Goal: Entertainment & Leisure: Consume media (video, audio)

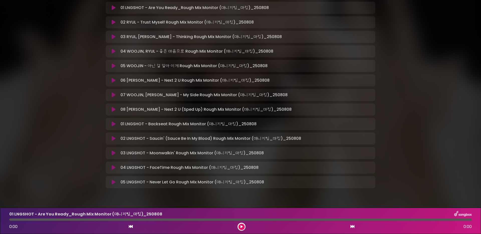
scroll to position [109, 0]
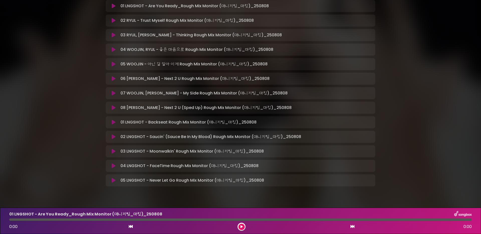
click at [114, 149] on icon at bounding box center [114, 151] width 4 height 5
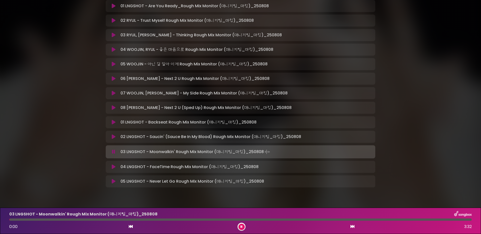
click at [91, 189] on div at bounding box center [240, 220] width 463 height 2
click at [120, 189] on div "03 LNGSHOT - Moonwalkin' Rough Mix Monitor (매니지팀_마킹)_[DATE] 0:39 3:32" at bounding box center [240, 221] width 469 height 20
click at [127, 189] on div at bounding box center [240, 220] width 463 height 2
click at [202, 189] on div at bounding box center [240, 220] width 463 height 2
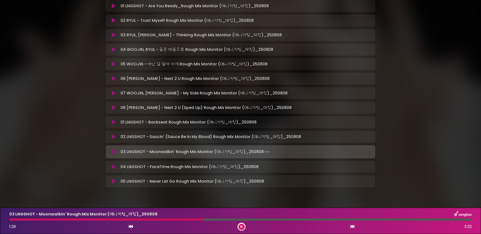
click at [232, 189] on div at bounding box center [240, 220] width 463 height 2
click at [93, 189] on div at bounding box center [240, 220] width 463 height 2
click at [129, 189] on div at bounding box center [240, 220] width 463 height 2
click at [241, 189] on icon at bounding box center [242, 226] width 2 height 3
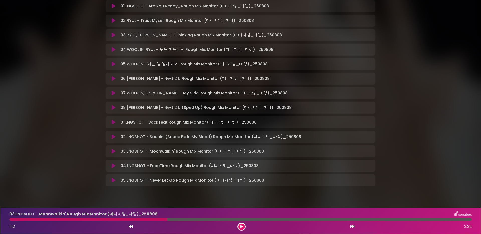
click at [163, 189] on div at bounding box center [88, 220] width 158 height 2
click at [162, 189] on div "03 LNGSHOT - Moonwalkin' Rough Mix Monitor (매니지팀_마킹)_[DATE] 1:12 3:32" at bounding box center [240, 221] width 469 height 20
drag, startPoint x: 164, startPoint y: 221, endPoint x: 159, endPoint y: 220, distance: 5.0
click at [159, 189] on div at bounding box center [88, 220] width 158 height 2
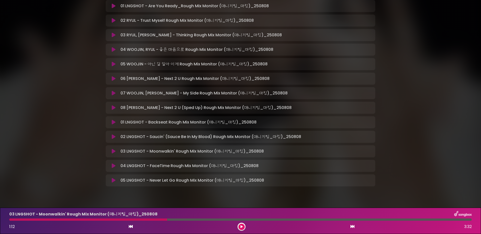
click at [242, 189] on button at bounding box center [242, 227] width 6 height 6
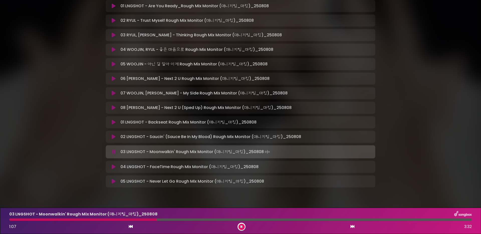
click at [157, 189] on div at bounding box center [240, 220] width 463 height 2
click at [243, 189] on button at bounding box center [242, 227] width 6 height 6
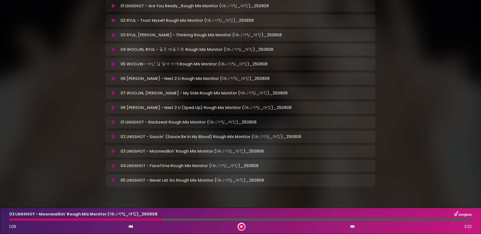
click at [149, 189] on div "03 LNGSHOT - Moonwalkin' Rough Mix Monitor (매니지팀_마킹)_[DATE] 1:09 3:32" at bounding box center [240, 221] width 469 height 20
click at [238, 189] on div "1:09 3:32" at bounding box center [240, 227] width 469 height 8
click at [239, 189] on button at bounding box center [242, 227] width 6 height 6
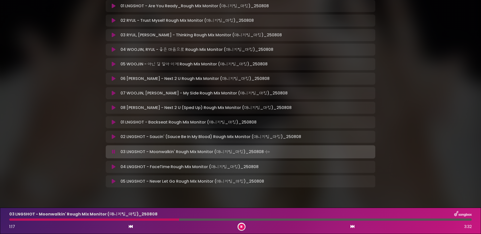
click at [158, 189] on div at bounding box center [240, 220] width 463 height 2
click at [154, 189] on div at bounding box center [85, 220] width 152 height 2
click at [239, 189] on button at bounding box center [242, 227] width 6 height 6
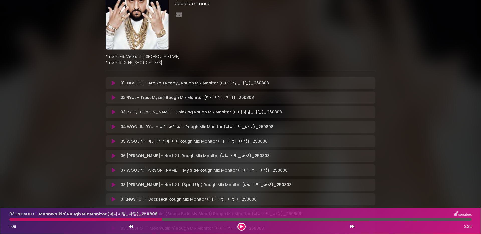
scroll to position [0, 0]
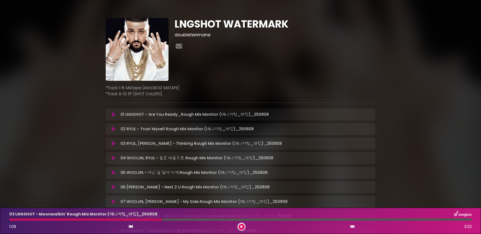
click at [113, 131] on icon at bounding box center [114, 129] width 4 height 5
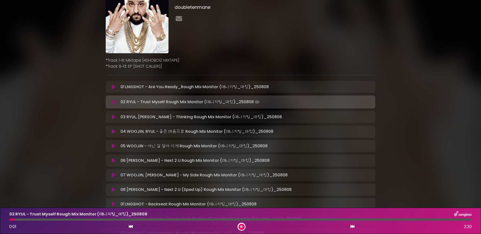
scroll to position [31, 0]
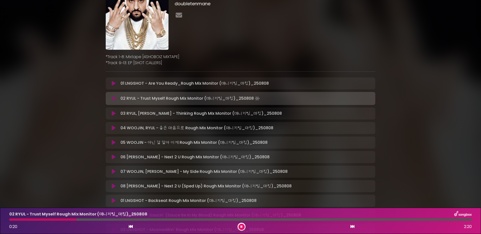
click at [213, 189] on div "02 RYUL - Trust Myself Rough Mix Monitor (매니지팀_마킹)_[DATE] 0:20 2:20" at bounding box center [240, 221] width 469 height 20
click at [213, 189] on div at bounding box center [240, 220] width 463 height 2
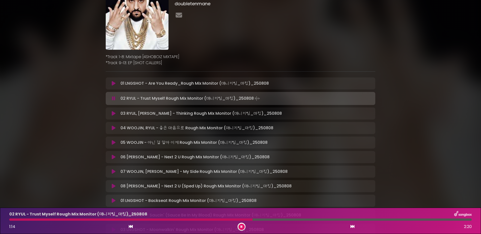
click at [270, 189] on div "02 RYUL - Trust Myself Rough Mix Monitor (매니지팀_마킹)_[DATE] 1:14 2:20" at bounding box center [240, 221] width 469 height 20
click at [270, 189] on div at bounding box center [240, 220] width 463 height 2
click at [241, 189] on icon at bounding box center [242, 226] width 2 height 3
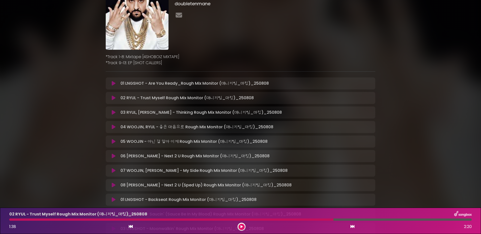
scroll to position [34, 0]
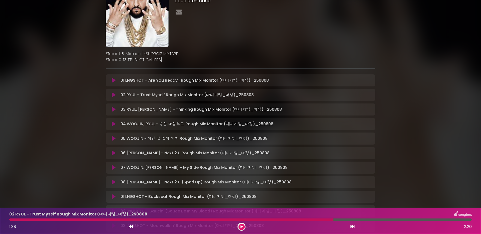
click at [115, 125] on icon at bounding box center [114, 124] width 4 height 5
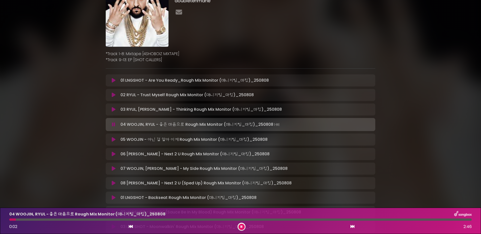
click at [245, 189] on div at bounding box center [242, 227] width 8 height 8
click at [242, 189] on icon at bounding box center [242, 226] width 2 height 3
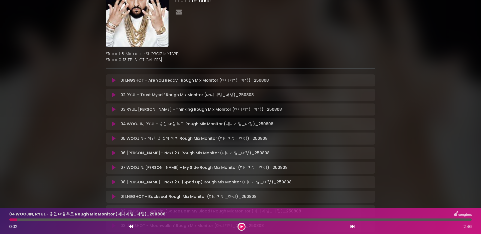
click at [74, 189] on div "0:02 2:46" at bounding box center [240, 227] width 469 height 8
click at [76, 189] on div "0:02 2:46" at bounding box center [240, 227] width 469 height 8
click at [78, 189] on div "0:02 2:46" at bounding box center [240, 227] width 469 height 8
click at [79, 189] on div "04 WOOJIN, RYUL - 좋은 마음으로 Rough Mix Monitor (매니지팀_마킹)_[DATE] 0…" at bounding box center [240, 221] width 469 height 20
click at [80, 189] on div at bounding box center [240, 220] width 463 height 2
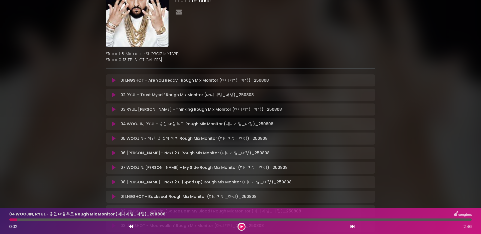
click at [244, 189] on button at bounding box center [242, 227] width 6 height 6
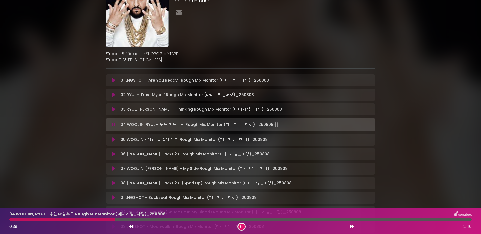
click at [102, 189] on div at bounding box center [62, 220] width 106 height 2
click at [85, 189] on div at bounding box center [62, 220] width 107 height 2
click at [80, 189] on div at bounding box center [62, 220] width 107 height 2
click at [242, 189] on icon at bounding box center [242, 226] width 2 height 3
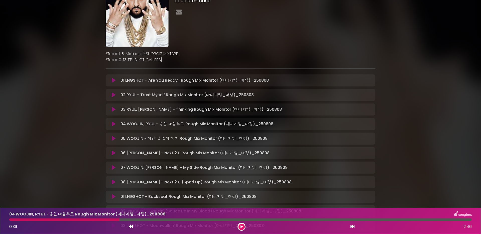
click at [242, 189] on button at bounding box center [242, 227] width 6 height 6
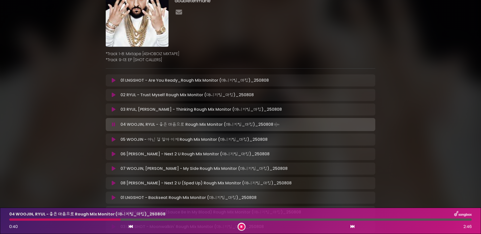
click at [173, 189] on div at bounding box center [240, 220] width 463 height 2
click at [270, 189] on div at bounding box center [240, 220] width 463 height 2
click at [174, 189] on div "04 WOOJIN, RYUL - 좋은 마음으로 Rough Mix Monitor (매니지팀_마킹)_[DATE] 1…" at bounding box center [240, 221] width 469 height 20
click at [165, 189] on div at bounding box center [240, 220] width 463 height 2
click at [242, 189] on button at bounding box center [242, 227] width 6 height 6
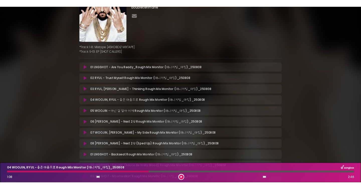
scroll to position [37, 0]
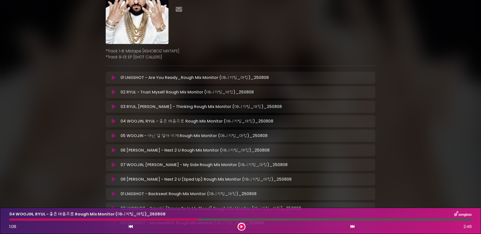
click at [113, 91] on icon at bounding box center [114, 92] width 4 height 5
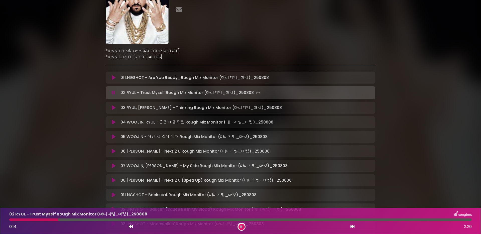
click at [353, 189] on div at bounding box center [240, 220] width 463 height 2
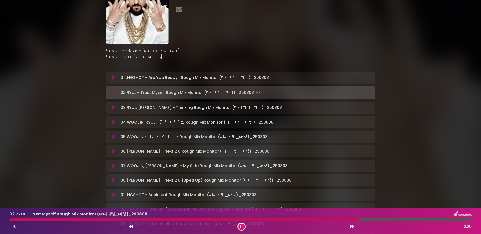
click at [361, 189] on div at bounding box center [240, 220] width 463 height 2
click at [361, 189] on div "02 RYUL - Trust Myself Rough Mix Monitor (매니지팀_마킹)_[DATE] 1:59 2:20" at bounding box center [240, 221] width 469 height 20
click at [361, 189] on div "02 RYUL - Trust Myself Rough Mix Monitor (매니지팀_마킹)_[DATE] 2:00 2:20" at bounding box center [240, 221] width 469 height 20
click at [361, 189] on div "02 RYUL - Trust Myself Rough Mix Monitor (매니지팀_마킹)_[DATE] 2:01 2:20" at bounding box center [240, 221] width 469 height 20
click at [245, 189] on div at bounding box center [242, 227] width 8 height 8
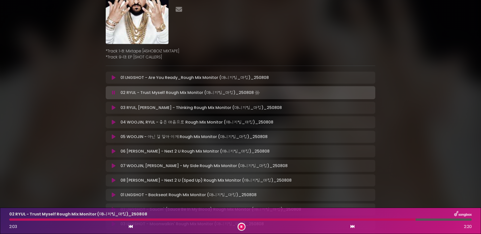
click at [243, 189] on button at bounding box center [242, 227] width 6 height 6
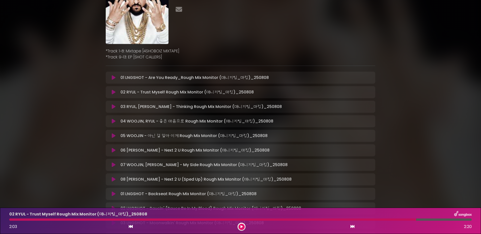
click at [243, 189] on button at bounding box center [242, 227] width 6 height 6
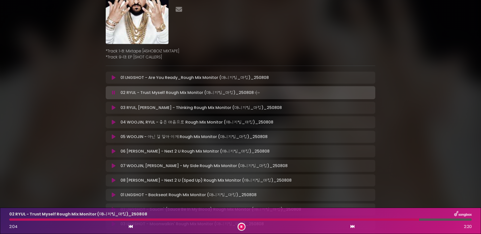
click at [361, 189] on div at bounding box center [214, 220] width 410 height 2
click at [244, 189] on button at bounding box center [242, 227] width 6 height 6
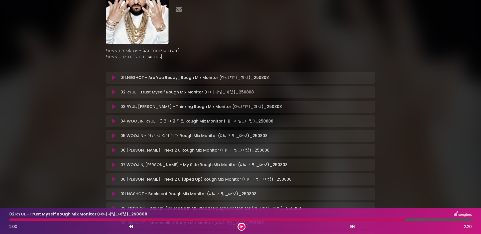
click at [241, 189] on icon at bounding box center [242, 226] width 2 height 3
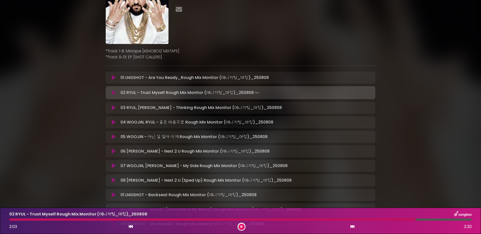
click at [361, 189] on div at bounding box center [240, 220] width 463 height 2
click at [349, 189] on div "02 RYUL - Trust Myself Rough Mix Monitor (매니지팀_마킹)_[DATE] 1:53 2:20" at bounding box center [240, 221] width 469 height 20
click at [347, 189] on div "02 RYUL - Trust Myself Rough Mix Monitor (매니지팀_마킹)_[DATE] 1:54 2:20" at bounding box center [240, 221] width 469 height 20
click at [342, 189] on div "02 RYUL - Trust Myself Rough Mix Monitor (매니지팀_마킹)_[DATE] 1:54 2:20" at bounding box center [240, 221] width 469 height 20
click at [334, 189] on div "02 RYUL - Trust Myself Rough Mix Monitor (매니지팀_마킹)_[DATE] 1:55 2:20" at bounding box center [240, 221] width 469 height 20
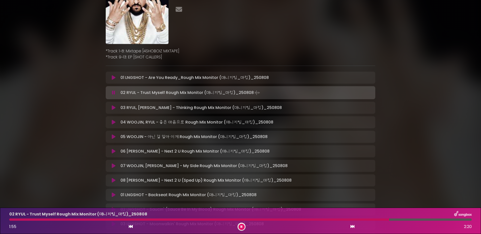
click at [335, 189] on div "02 RYUL - Trust Myself Rough Mix Monitor (매니지팀_마킹)_[DATE] 1:55 2:20" at bounding box center [240, 221] width 469 height 20
click at [336, 189] on div "02 RYUL - Trust Myself Rough Mix Monitor (매니지팀_마킹)_[DATE] 1:55 2:20" at bounding box center [240, 221] width 469 height 20
click at [340, 189] on div at bounding box center [240, 220] width 463 height 2
click at [240, 189] on button at bounding box center [242, 227] width 6 height 6
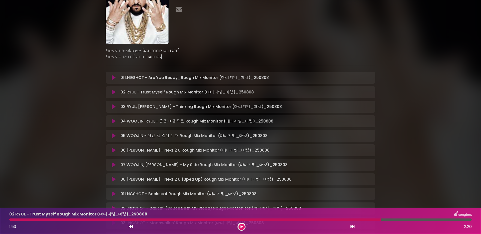
click at [361, 189] on div at bounding box center [195, 220] width 372 height 2
click at [241, 189] on icon at bounding box center [242, 226] width 2 height 3
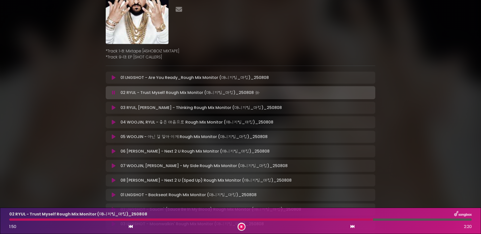
click at [241, 189] on icon at bounding box center [242, 226] width 2 height 3
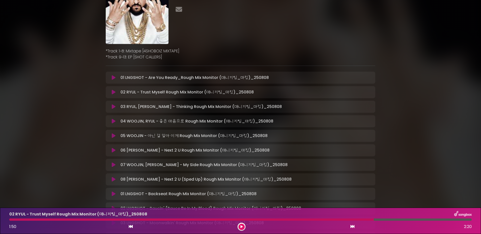
click at [241, 189] on icon at bounding box center [242, 226] width 2 height 3
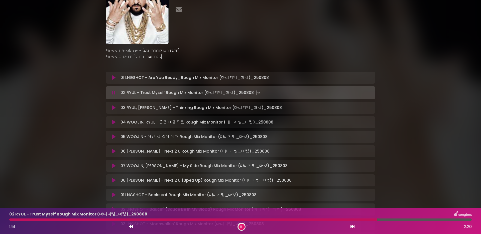
click at [241, 189] on icon at bounding box center [242, 226] width 2 height 3
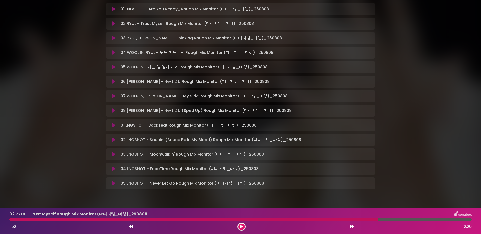
scroll to position [119, 0]
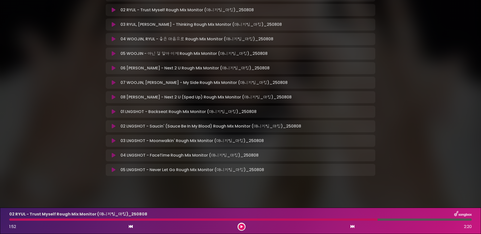
click at [115, 125] on icon at bounding box center [114, 126] width 4 height 5
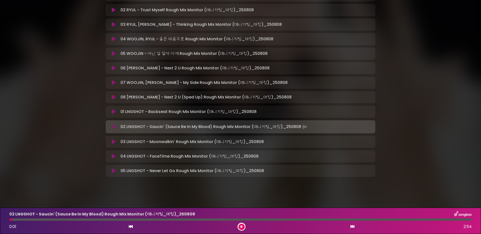
click at [205, 189] on div at bounding box center [240, 220] width 463 height 2
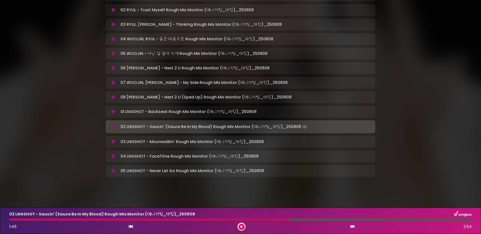
click at [242, 189] on icon at bounding box center [242, 226] width 2 height 3
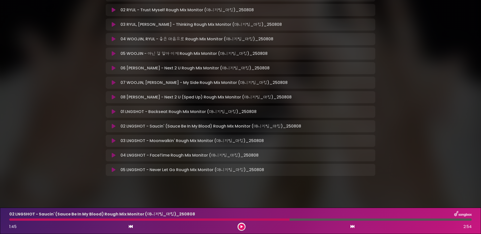
click at [268, 189] on div at bounding box center [149, 220] width 280 height 2
click at [242, 189] on icon at bounding box center [242, 226] width 2 height 3
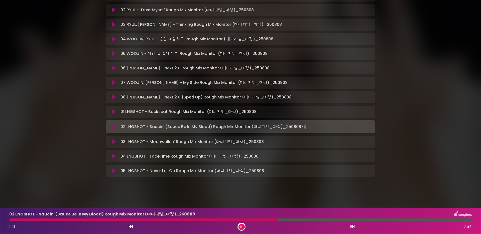
click at [243, 189] on button at bounding box center [242, 227] width 6 height 6
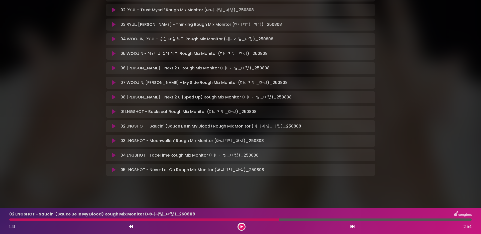
click at [245, 189] on div at bounding box center [242, 227] width 8 height 8
click at [242, 189] on button at bounding box center [242, 227] width 6 height 6
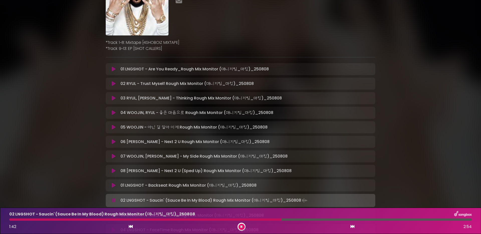
scroll to position [0, 0]
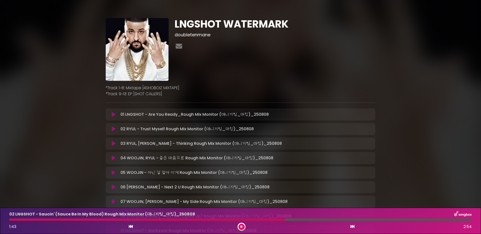
click at [220, 133] on div "02 RYUL - Trust Myself Rough Mix Monitor (매니지팀_마킹)_250808 Loading Track…" at bounding box center [241, 129] width 270 height 12
click at [223, 130] on p "02 RYUL - Trust Myself Rough Mix Monitor (매니지팀_마킹)_250808 Loading Track…" at bounding box center [187, 129] width 133 height 6
click at [255, 129] on div "02 RYUL - Trust Myself Rough Mix Monitor (매니지팀_마킹)_250808 Loading Track…" at bounding box center [246, 129] width 254 height 6
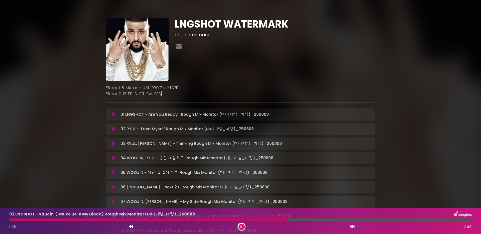
click at [255, 130] on div "02 RYUL - Trust Myself Rough Mix Monitor (매니지팀_마킹)_250808 Loading Track…" at bounding box center [246, 129] width 254 height 6
click at [113, 129] on icon at bounding box center [114, 129] width 4 height 5
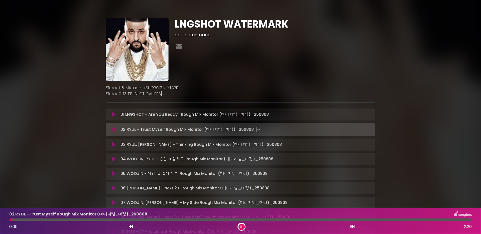
click at [65, 189] on div at bounding box center [240, 220] width 463 height 2
click at [240, 189] on button at bounding box center [242, 227] width 6 height 6
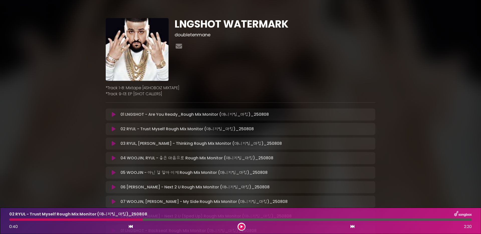
click at [134, 189] on div at bounding box center [76, 220] width 134 height 2
click at [245, 189] on div at bounding box center [242, 227] width 8 height 8
click at [244, 189] on button at bounding box center [242, 227] width 6 height 6
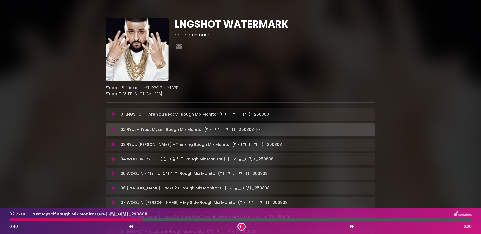
click at [240, 189] on button at bounding box center [242, 227] width 6 height 6
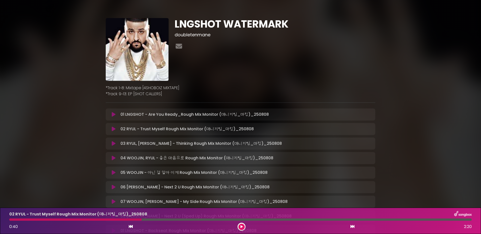
click at [241, 189] on icon at bounding box center [242, 226] width 2 height 3
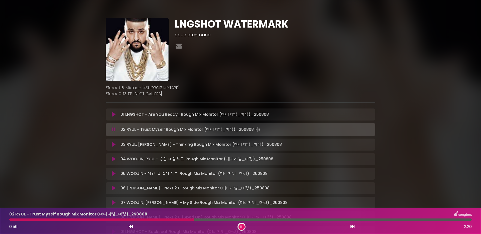
click at [114, 162] on div "04 WOOJIN, RYUL - 좋은 마음으로 Rough Mix Monitor (매니지팀_마킹)_250808 L…" at bounding box center [241, 159] width 264 height 6
click at [114, 158] on icon at bounding box center [114, 159] width 4 height 5
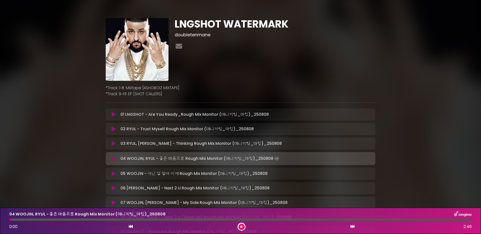
click at [121, 189] on div at bounding box center [240, 220] width 463 height 2
click at [118, 189] on div at bounding box center [65, 220] width 112 height 2
click at [131, 189] on div at bounding box center [240, 220] width 463 height 2
click at [242, 189] on icon at bounding box center [242, 226] width 2 height 3
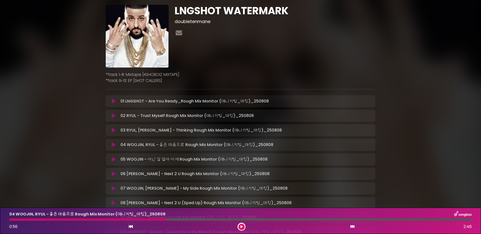
scroll to position [15, 0]
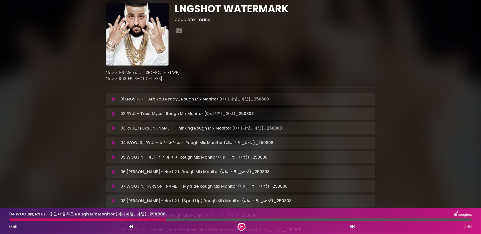
click at [114, 159] on icon at bounding box center [114, 157] width 4 height 5
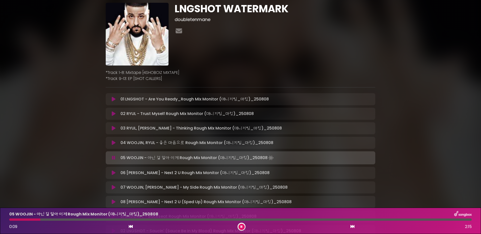
click at [96, 189] on div at bounding box center [240, 220] width 463 height 2
click at [242, 189] on icon at bounding box center [242, 226] width 2 height 3
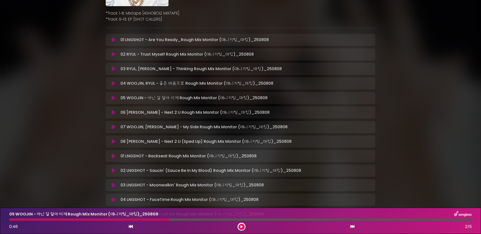
scroll to position [75, 0]
click at [113, 126] on icon at bounding box center [114, 126] width 4 height 5
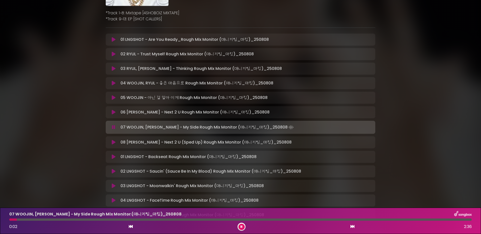
click at [241, 189] on icon at bounding box center [242, 226] width 2 height 3
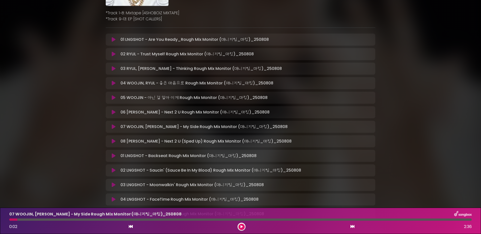
click at [243, 189] on button at bounding box center [242, 227] width 6 height 6
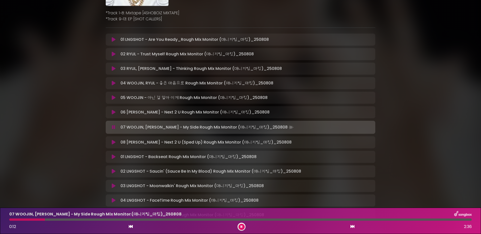
click at [127, 189] on div at bounding box center [240, 220] width 463 height 2
click at [116, 189] on div at bounding box center [71, 220] width 124 height 2
click at [104, 189] on div at bounding box center [240, 220] width 463 height 2
click at [241, 189] on button at bounding box center [242, 227] width 6 height 6
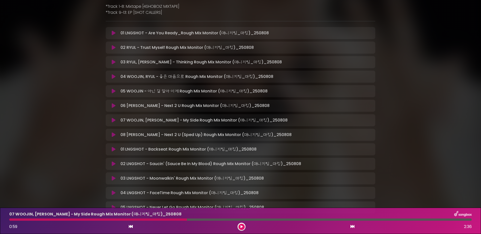
scroll to position [88, 0]
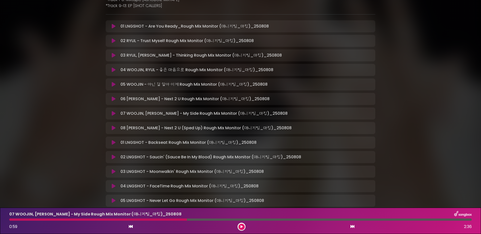
click at [113, 141] on icon at bounding box center [114, 142] width 4 height 5
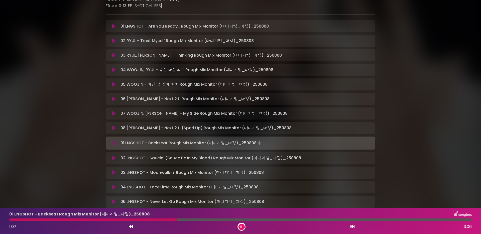
click at [241, 189] on icon at bounding box center [242, 226] width 2 height 3
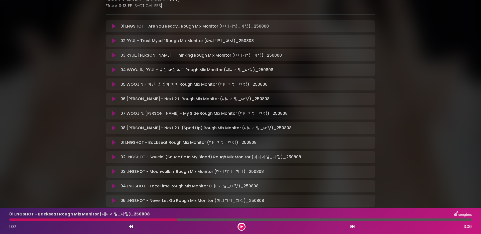
click at [246, 189] on div "1:07 3:06" at bounding box center [240, 227] width 469 height 8
click at [244, 189] on button at bounding box center [242, 227] width 6 height 6
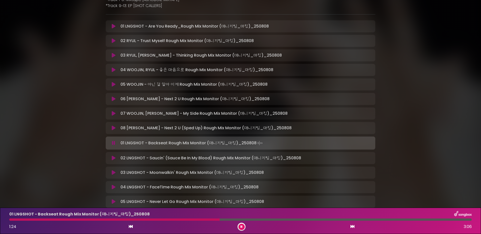
click at [236, 189] on div at bounding box center [240, 220] width 463 height 2
click at [268, 189] on div at bounding box center [143, 220] width 268 height 2
click at [246, 189] on div "1:44 3:06" at bounding box center [240, 227] width 469 height 8
click at [242, 189] on icon at bounding box center [242, 226] width 2 height 3
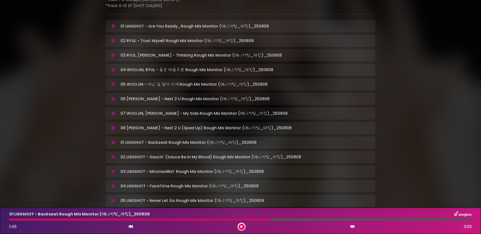
click at [256, 189] on div "01 LNGSHOT - Backseat Rough Mix Monitor (매니지팀_마킹)_[DATE] 1:45 3:06" at bounding box center [240, 221] width 469 height 20
click at [257, 189] on div "01 LNGSHOT - Backseat Rough Mix Monitor (매니지팀_마킹)_[DATE] 1:45 3:06" at bounding box center [240, 221] width 469 height 20
click at [259, 189] on div "01 LNGSHOT - Backseat Rough Mix Monitor (매니지팀_마킹)_[DATE] 1:45 3:06" at bounding box center [240, 221] width 469 height 20
click at [242, 189] on icon at bounding box center [242, 226] width 2 height 3
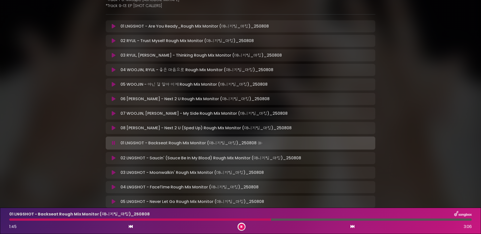
click at [242, 189] on icon at bounding box center [242, 226] width 2 height 3
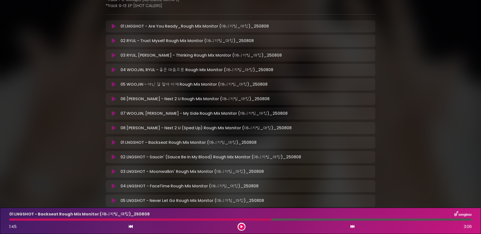
click at [257, 189] on div at bounding box center [140, 220] width 262 height 2
click at [243, 189] on button at bounding box center [242, 227] width 6 height 6
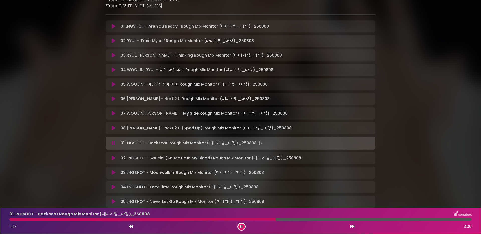
click at [245, 189] on div at bounding box center [242, 227] width 8 height 8
click at [242, 189] on icon at bounding box center [242, 226] width 2 height 3
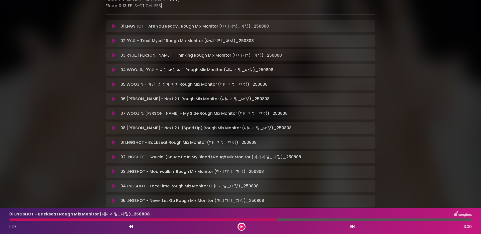
click at [113, 170] on icon at bounding box center [114, 171] width 4 height 5
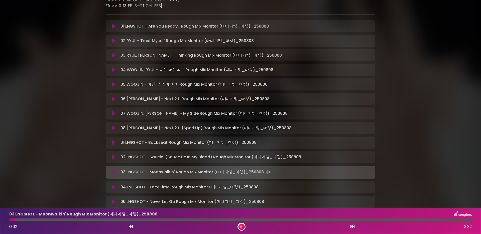
click at [60, 189] on div at bounding box center [240, 220] width 463 height 2
click at [49, 189] on div at bounding box center [37, 220] width 56 height 2
click at [236, 189] on div "0:22 3:32" at bounding box center [240, 227] width 469 height 8
click at [240, 189] on button at bounding box center [242, 227] width 6 height 6
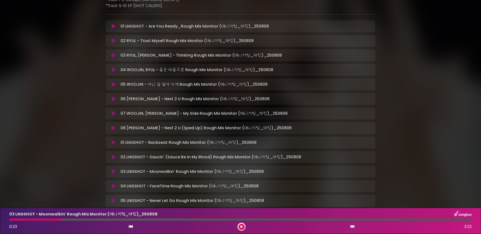
click at [47, 189] on div at bounding box center [35, 220] width 52 height 2
click at [114, 186] on icon at bounding box center [114, 186] width 4 height 5
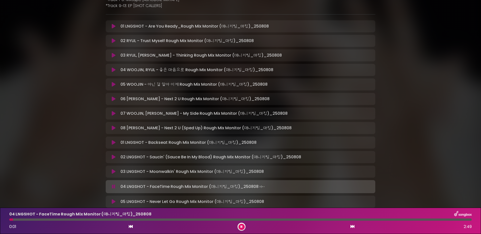
click at [240, 189] on button at bounding box center [242, 227] width 6 height 6
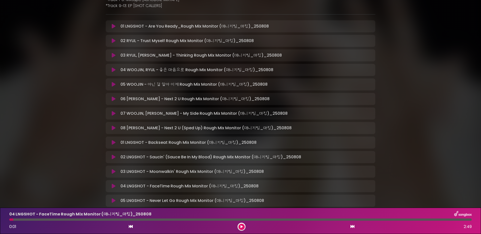
click at [243, 189] on div at bounding box center [242, 227] width 8 height 8
click at [242, 189] on icon at bounding box center [242, 226] width 2 height 3
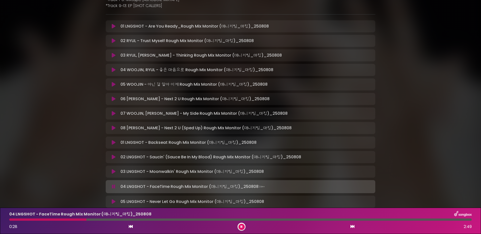
click at [182, 189] on div at bounding box center [240, 220] width 463 height 2
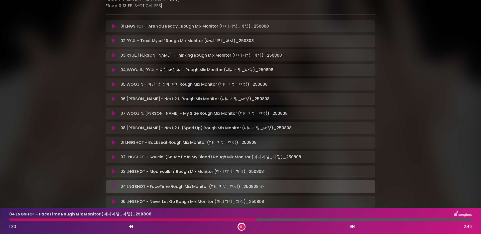
click at [239, 189] on button at bounding box center [242, 227] width 6 height 6
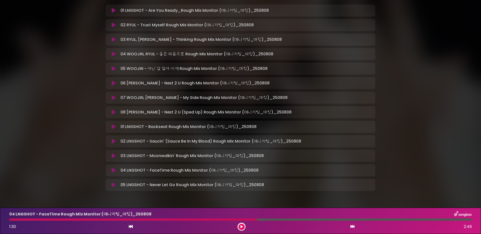
scroll to position [104, 0]
click at [114, 185] on icon at bounding box center [114, 184] width 4 height 5
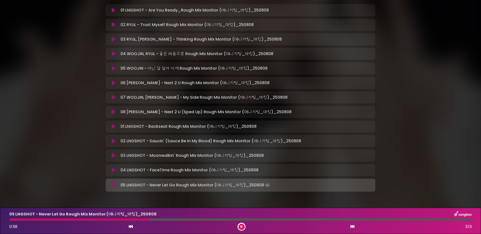
click at [150, 189] on div at bounding box center [240, 220] width 463 height 2
click at [178, 189] on div at bounding box center [240, 220] width 463 height 2
click at [186, 189] on div at bounding box center [240, 220] width 463 height 2
click at [174, 189] on div at bounding box center [99, 220] width 180 height 2
click at [242, 189] on button at bounding box center [242, 227] width 6 height 6
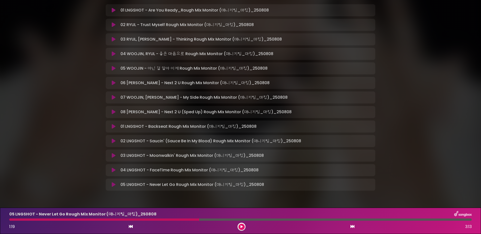
click at [112, 184] on icon at bounding box center [114, 184] width 4 height 5
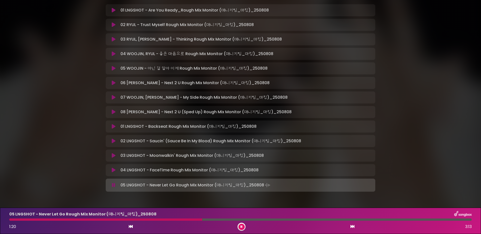
click at [284, 189] on div "05 LNGSHOT - Never Let Go Rough Mix Monitor (매니지팀_마킹)_[DATE] 1:20 3:13" at bounding box center [240, 221] width 469 height 20
click at [287, 189] on div at bounding box center [240, 220] width 463 height 2
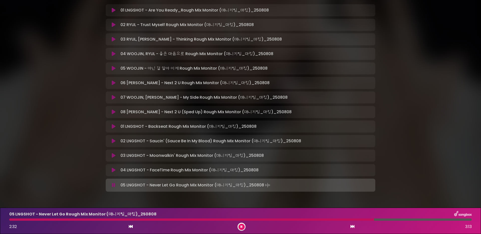
click at [242, 189] on button at bounding box center [242, 227] width 6 height 6
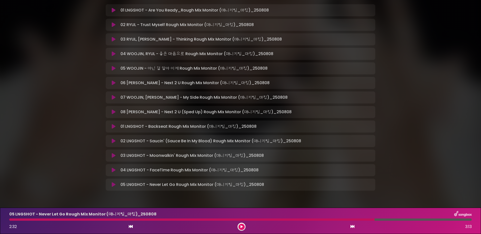
click at [243, 189] on button at bounding box center [242, 227] width 6 height 6
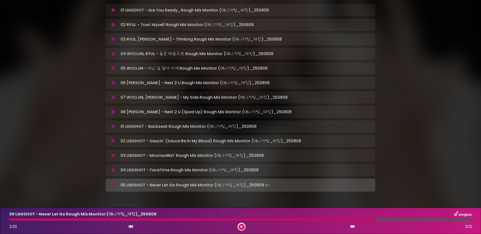
click at [243, 189] on button at bounding box center [242, 227] width 6 height 6
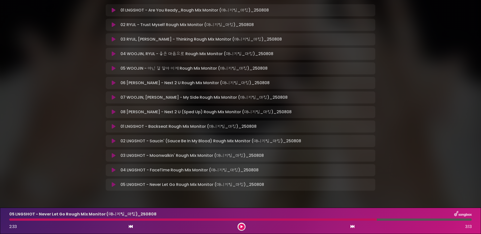
click at [243, 189] on button at bounding box center [242, 227] width 6 height 6
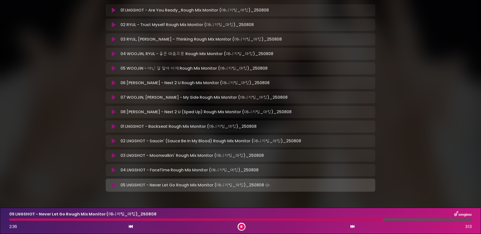
click at [335, 189] on div at bounding box center [196, 220] width 374 height 2
click at [326, 189] on div "05 LNGSHOT - Never Let Go Rough Mix Monitor (매니지팀_마킹)_[DATE] 2:17 3:13" at bounding box center [240, 221] width 469 height 20
click at [323, 189] on div at bounding box center [175, 220] width 332 height 2
click at [312, 189] on div at bounding box center [185, 220] width 353 height 2
click at [244, 189] on div at bounding box center [242, 227] width 8 height 8
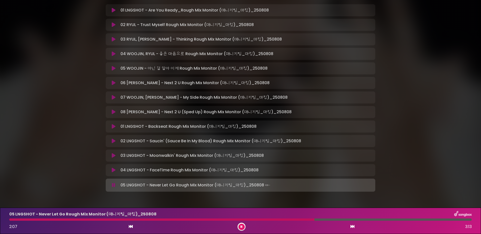
click at [241, 189] on icon at bounding box center [242, 226] width 2 height 3
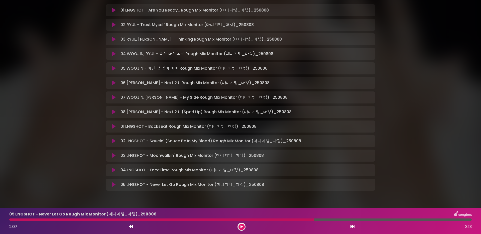
click at [241, 189] on icon at bounding box center [242, 226] width 2 height 3
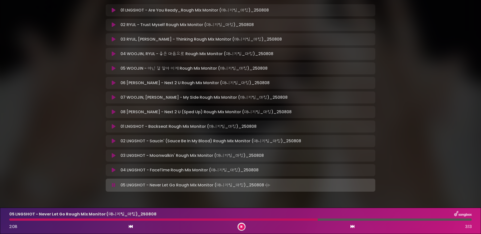
click at [241, 189] on icon at bounding box center [242, 226] width 2 height 3
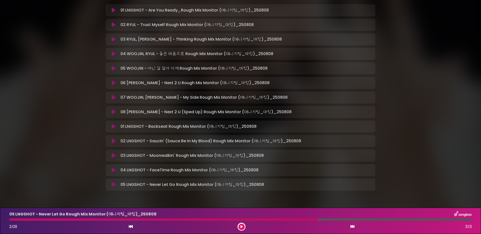
click at [213, 189] on div at bounding box center [163, 220] width 309 height 2
click at [239, 189] on button at bounding box center [242, 227] width 6 height 6
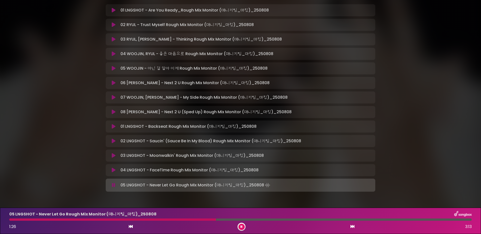
click at [203, 189] on div at bounding box center [112, 220] width 207 height 2
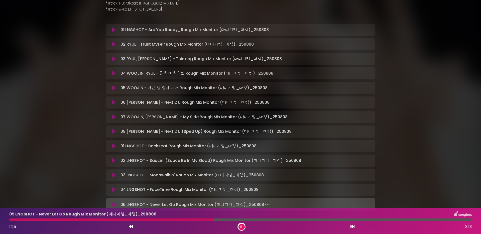
click at [116, 178] on div "03 LNGSHOT - Moonwalkin' Rough Mix Monitor (매니지팀_마킹)_250808 Loading Tra…" at bounding box center [241, 175] width 264 height 6
click at [115, 177] on icon at bounding box center [114, 175] width 4 height 5
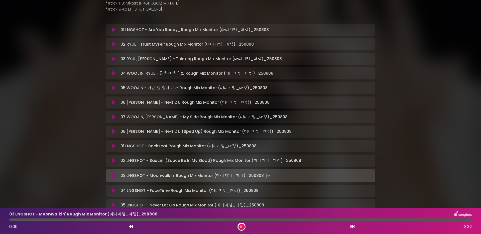
click at [156, 189] on div at bounding box center [240, 220] width 463 height 2
click at [191, 189] on div at bounding box center [240, 220] width 463 height 2
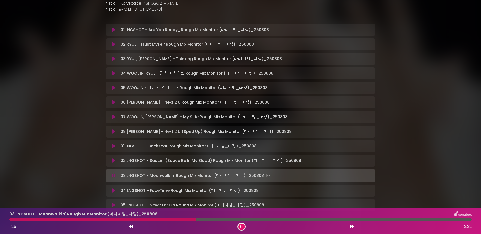
click at [208, 189] on div at bounding box center [240, 220] width 463 height 2
click at [229, 189] on div at bounding box center [240, 220] width 463 height 2
click at [245, 189] on div "03 LNGSHOT - Moonwalkin' Rough Mix Monitor (매니지팀_마킹)_[DATE] 1:41 3:32" at bounding box center [240, 221] width 469 height 20
click at [250, 189] on div at bounding box center [240, 220] width 463 height 2
click at [232, 189] on div at bounding box center [134, 220] width 250 height 2
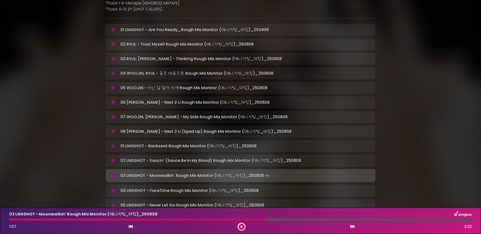
click at [243, 189] on button at bounding box center [242, 227] width 6 height 6
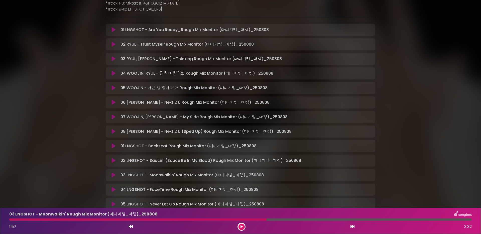
click at [255, 189] on div at bounding box center [137, 220] width 257 height 2
click at [243, 189] on button at bounding box center [242, 227] width 6 height 6
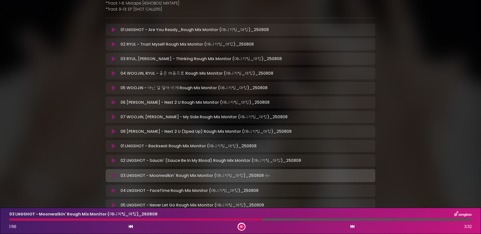
click at [243, 189] on button at bounding box center [242, 227] width 6 height 6
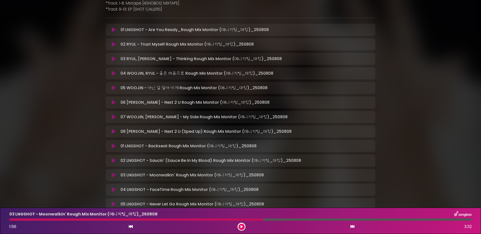
click at [254, 189] on div at bounding box center [136, 220] width 254 height 2
click at [252, 189] on div at bounding box center [136, 220] width 254 height 2
click at [242, 189] on icon at bounding box center [242, 226] width 2 height 3
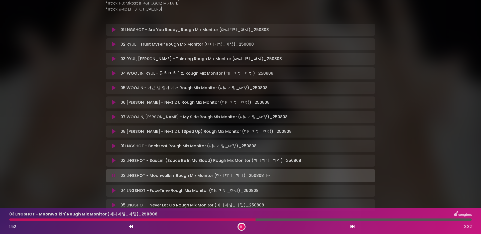
click at [258, 189] on div at bounding box center [240, 220] width 463 height 2
click at [242, 189] on icon at bounding box center [242, 226] width 2 height 3
